Goal: Go to known website: Access a specific website the user already knows

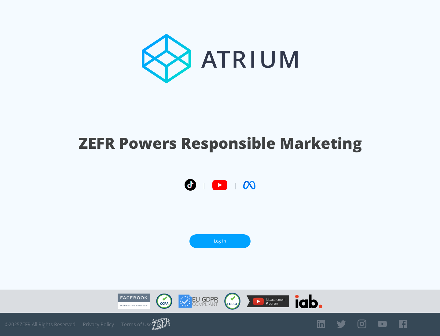
click at [220, 241] on link "Log In" at bounding box center [220, 241] width 61 height 14
